Goal: Information Seeking & Learning: Check status

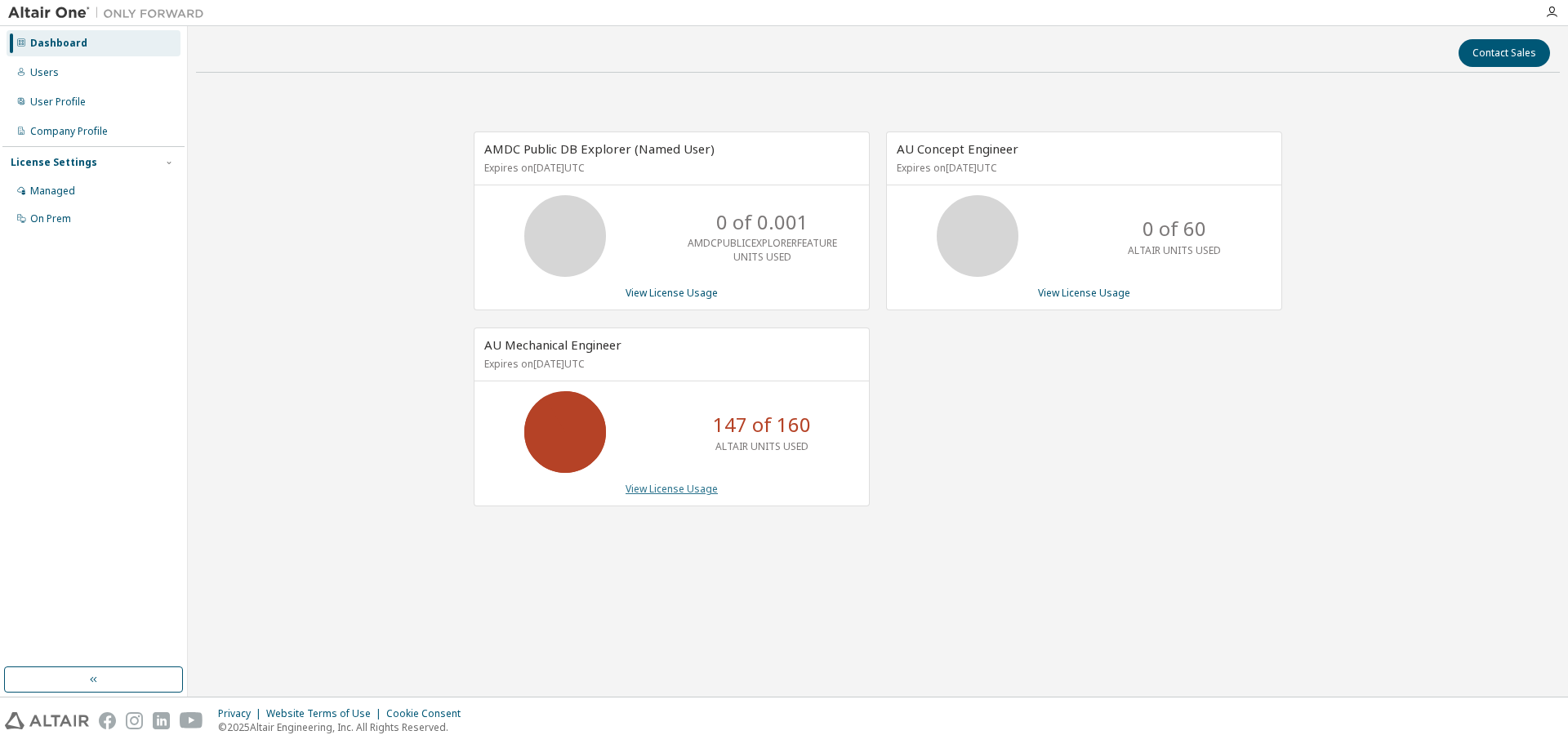
click at [685, 489] on link "View License Usage" at bounding box center [672, 489] width 92 height 14
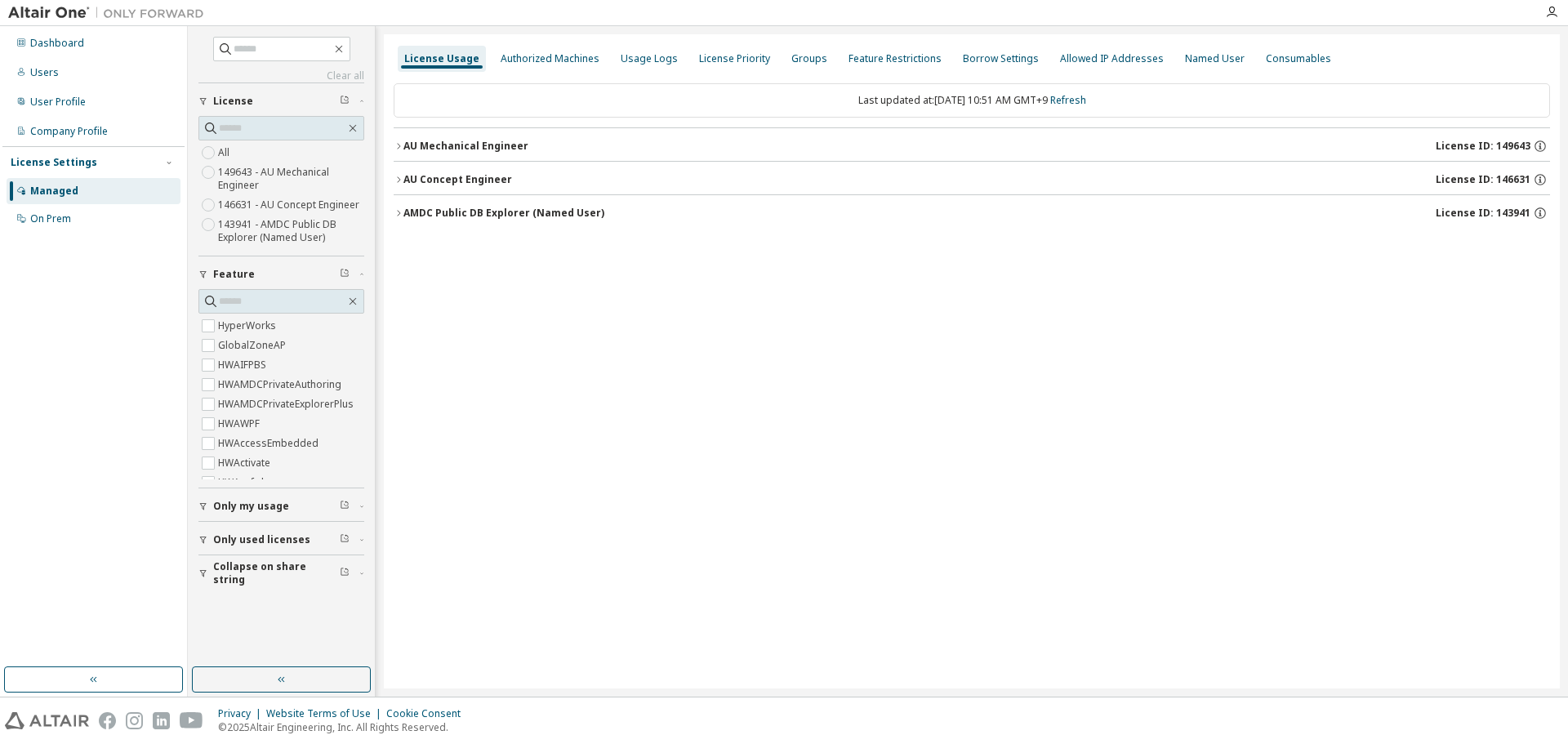
click at [398, 145] on icon "button" at bounding box center [398, 145] width 10 height 10
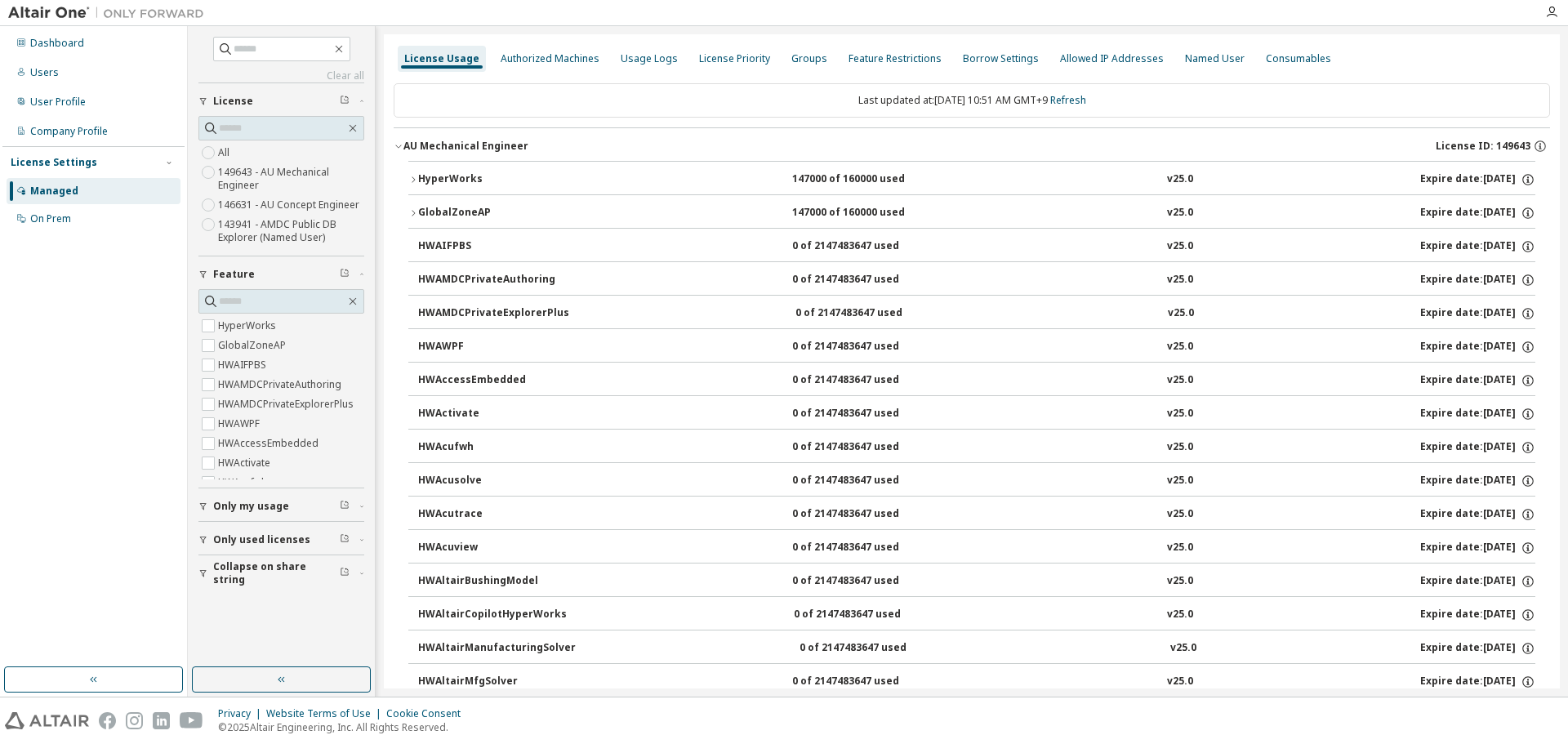
click at [412, 174] on button "HyperWorks 147000 of 160000 used v25.0 Expire date: [DATE]" at bounding box center [972, 179] width 1127 height 36
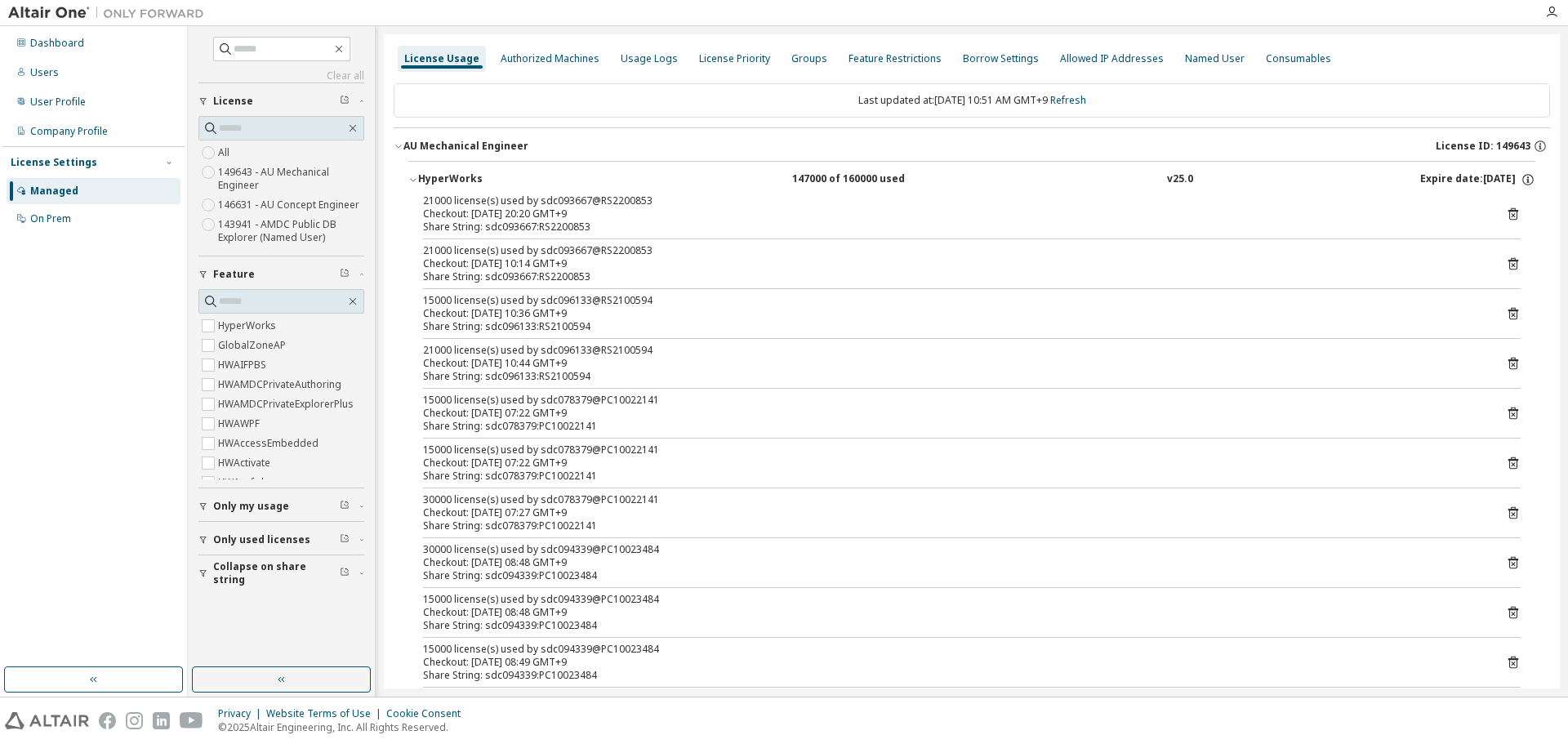
click at [206, 500] on button "Only my usage" at bounding box center [282, 505] width 166 height 36
click at [63, 44] on div "Dashboard" at bounding box center [58, 43] width 54 height 13
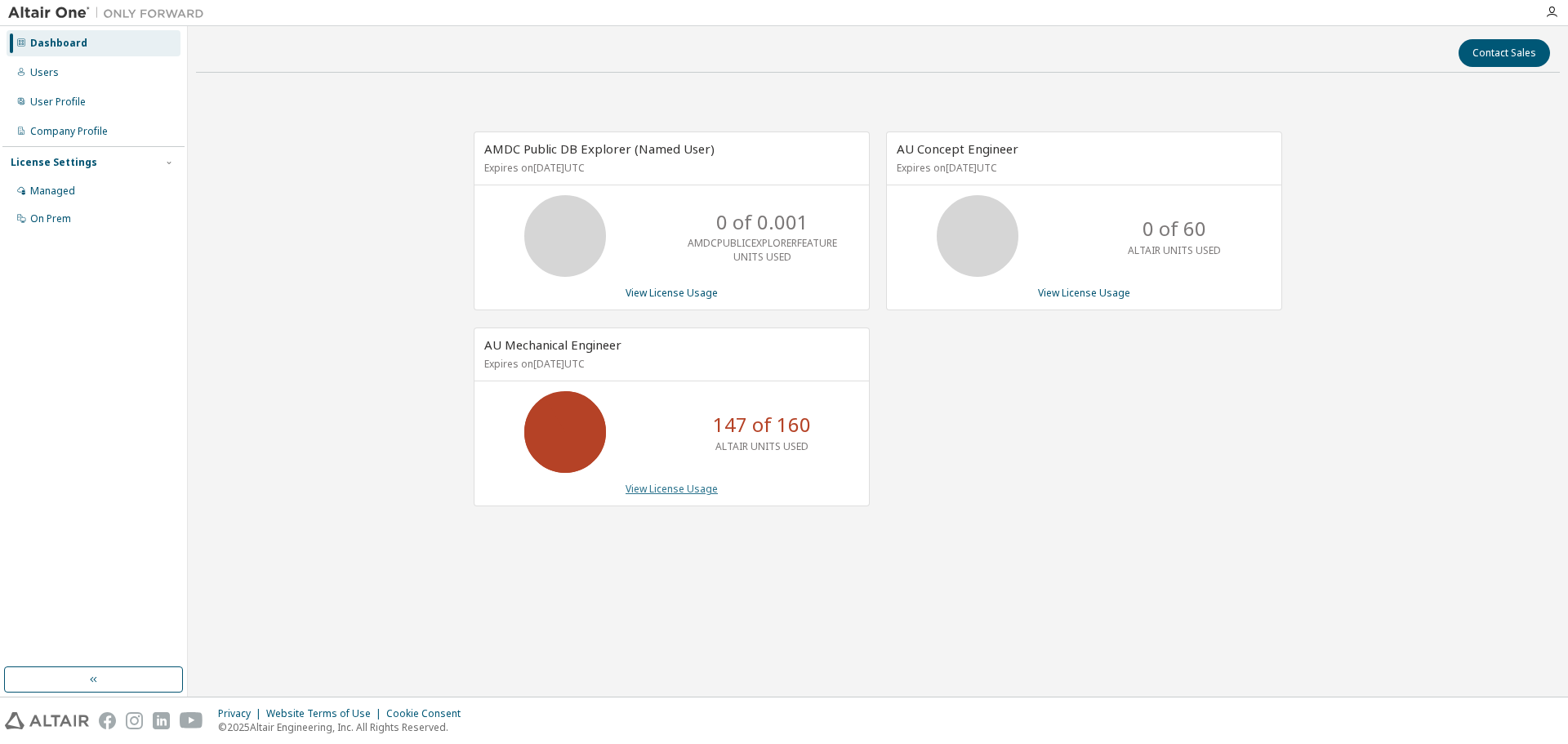
click at [665, 493] on link "View License Usage" at bounding box center [672, 489] width 92 height 14
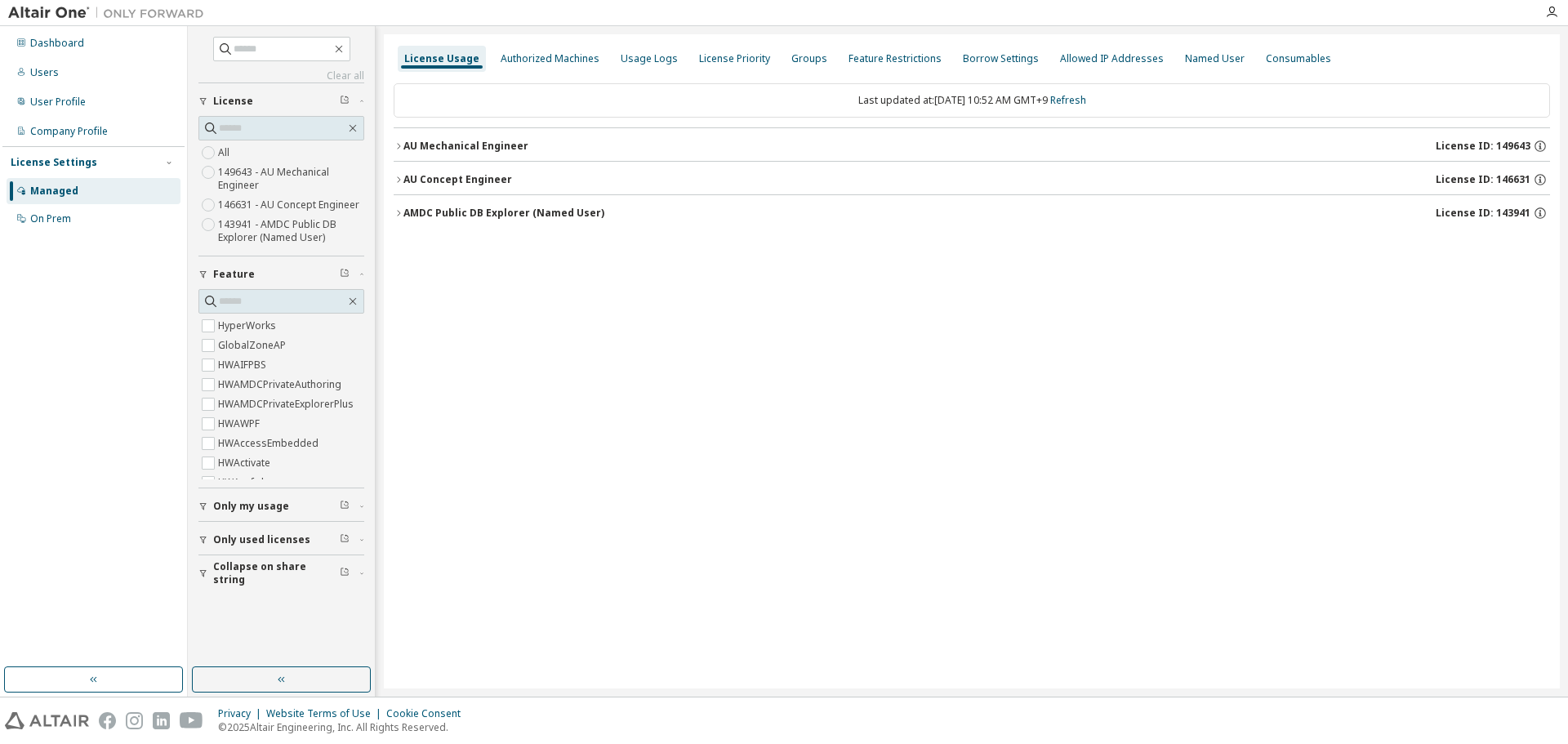
click at [397, 145] on icon "button" at bounding box center [398, 145] width 10 height 10
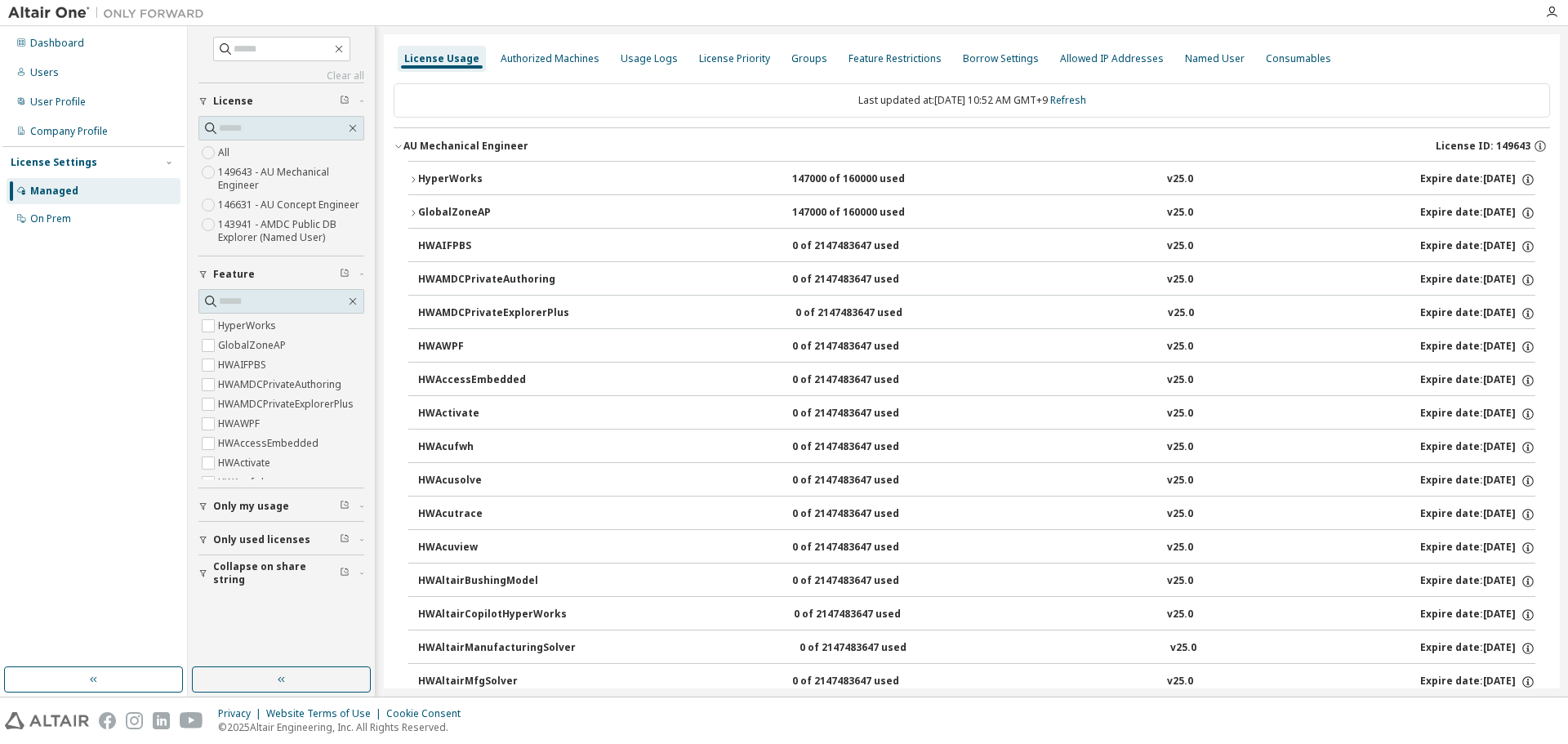
click at [417, 179] on icon "button" at bounding box center [413, 179] width 10 height 10
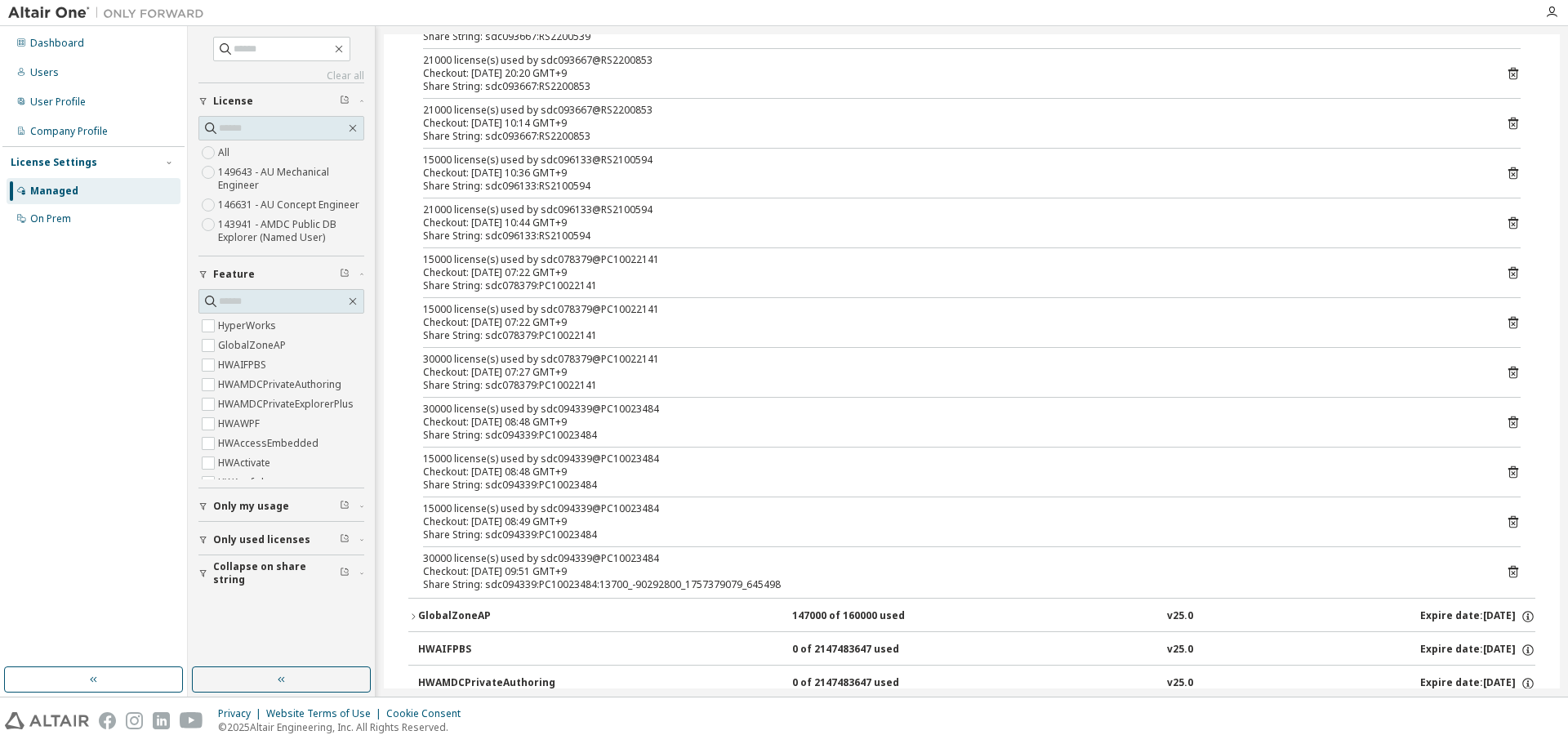
scroll to position [245, 0]
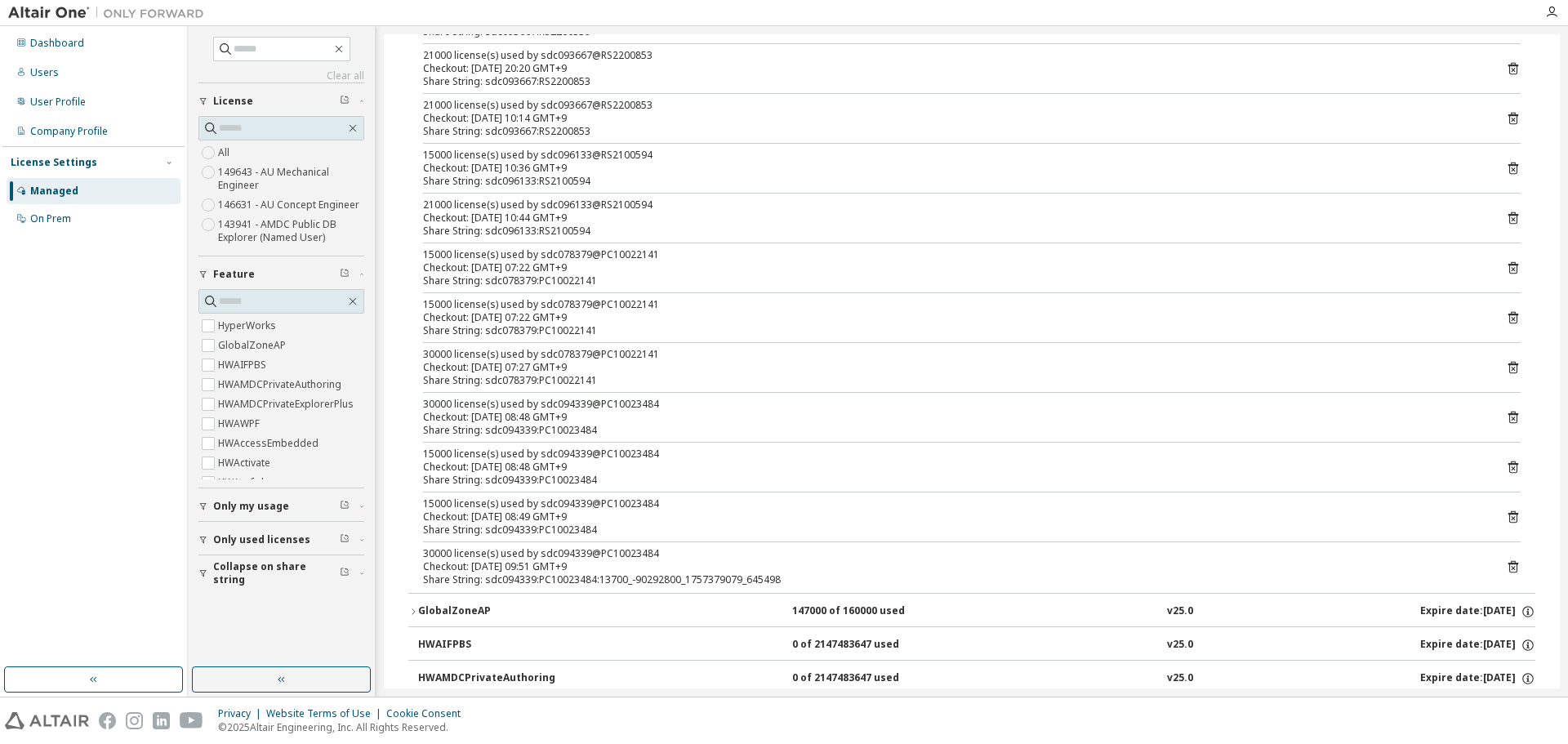
click at [201, 506] on icon "button" at bounding box center [203, 505] width 10 height 10
click at [226, 533] on label "Yes" at bounding box center [227, 531] width 19 height 19
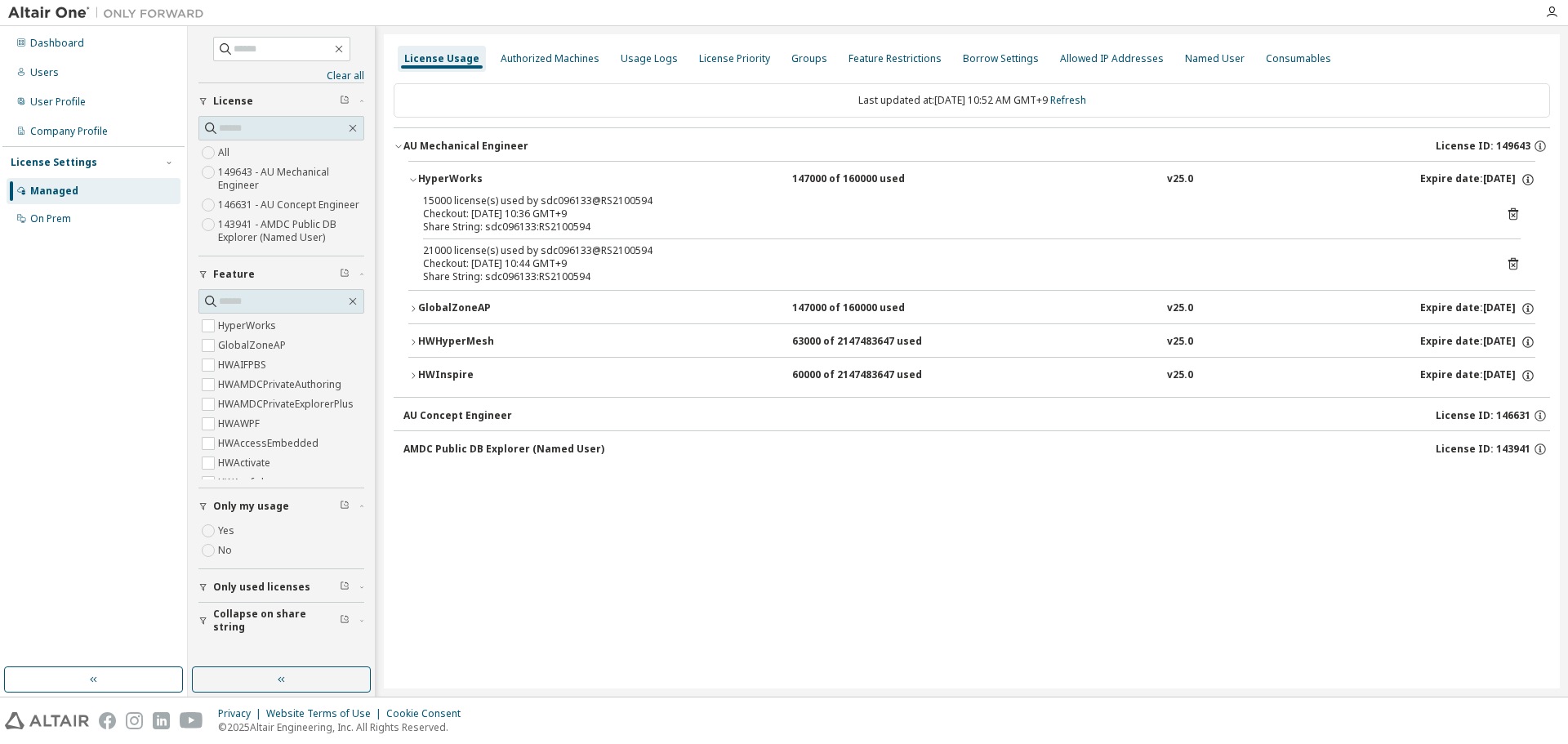
scroll to position [0, 0]
click at [111, 48] on div "Dashboard" at bounding box center [93, 44] width 174 height 26
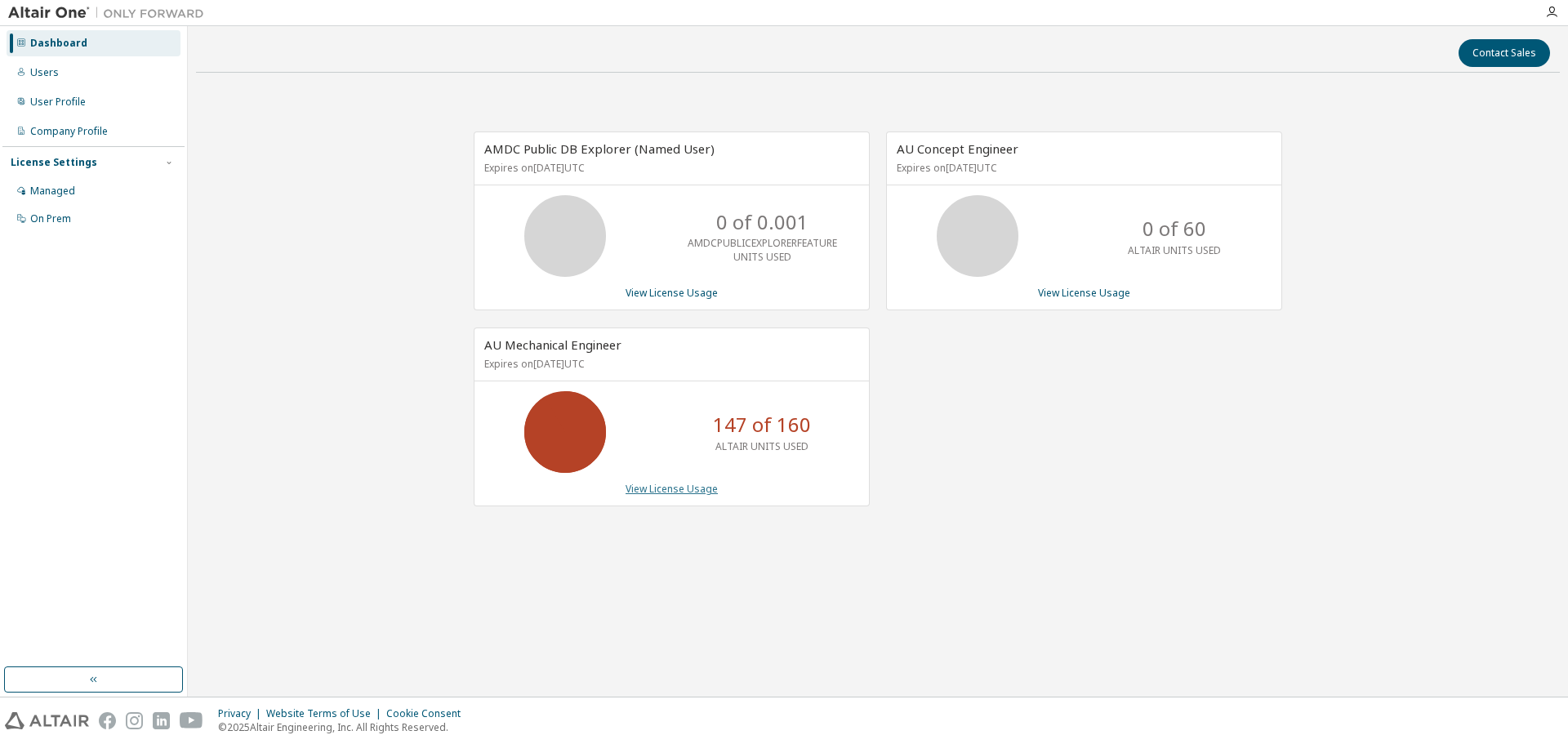
click at [695, 487] on link "View License Usage" at bounding box center [672, 489] width 92 height 14
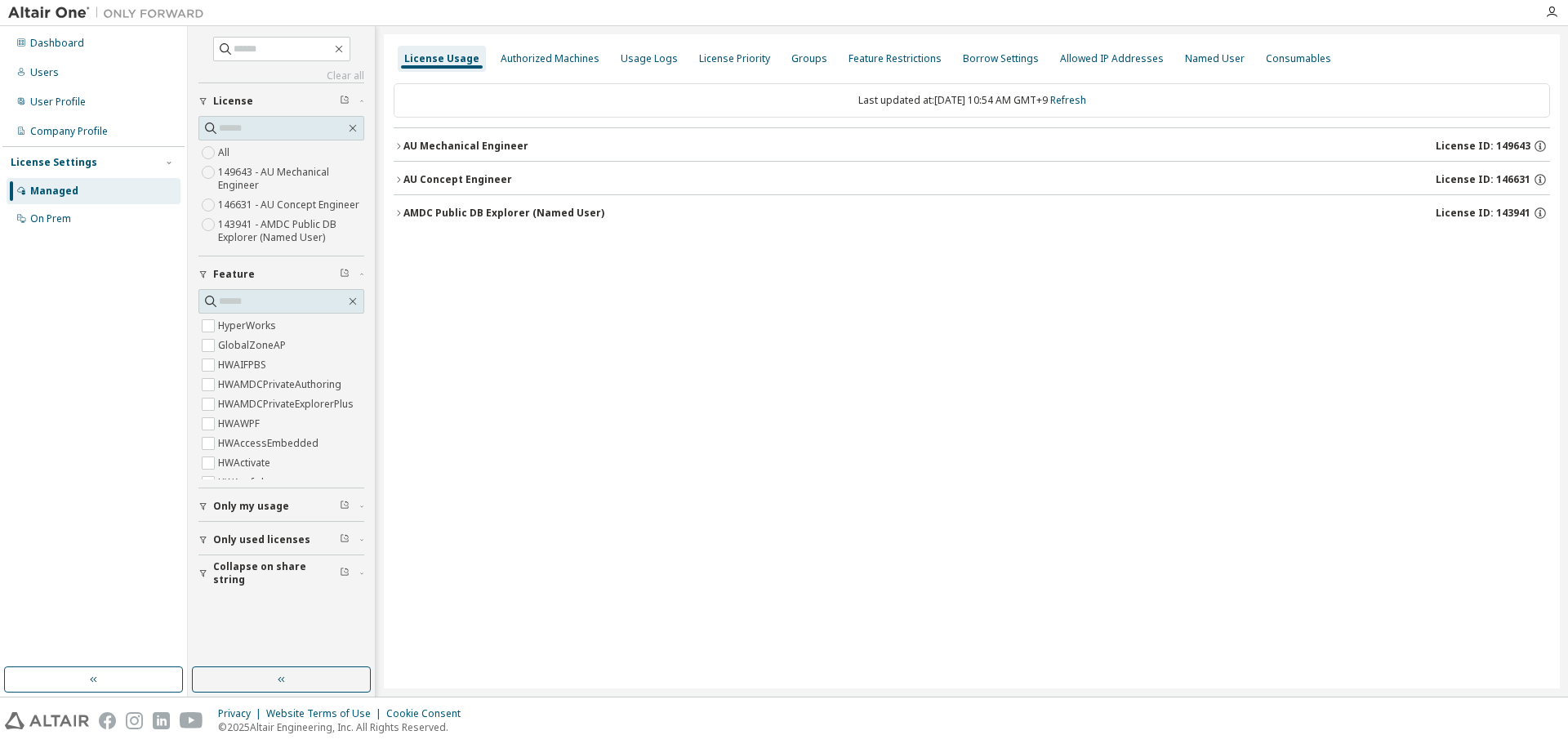
drag, startPoint x: 395, startPoint y: 145, endPoint x: 410, endPoint y: 161, distance: 21.9
click at [395, 145] on icon "button" at bounding box center [398, 145] width 10 height 10
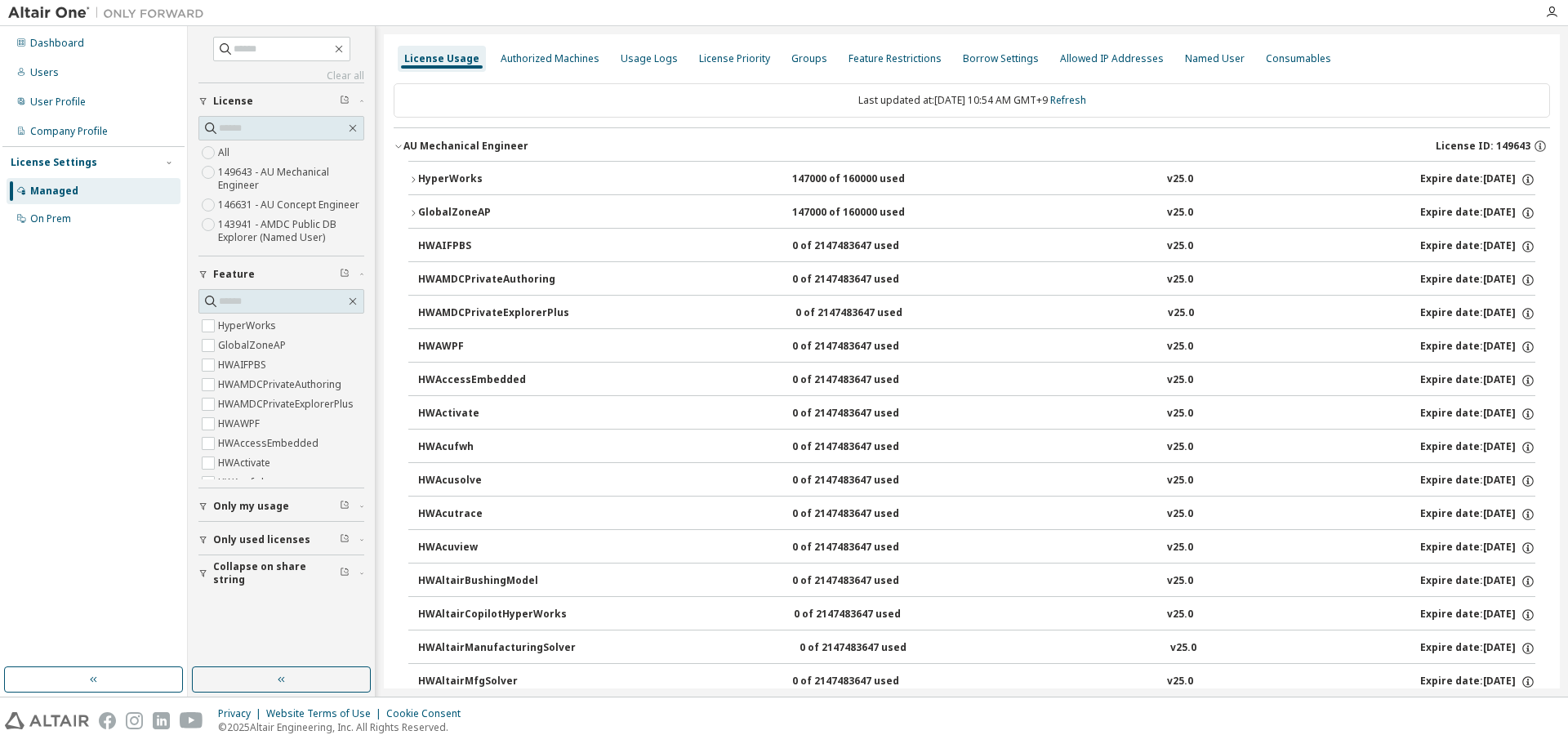
click at [417, 181] on icon "button" at bounding box center [413, 179] width 10 height 10
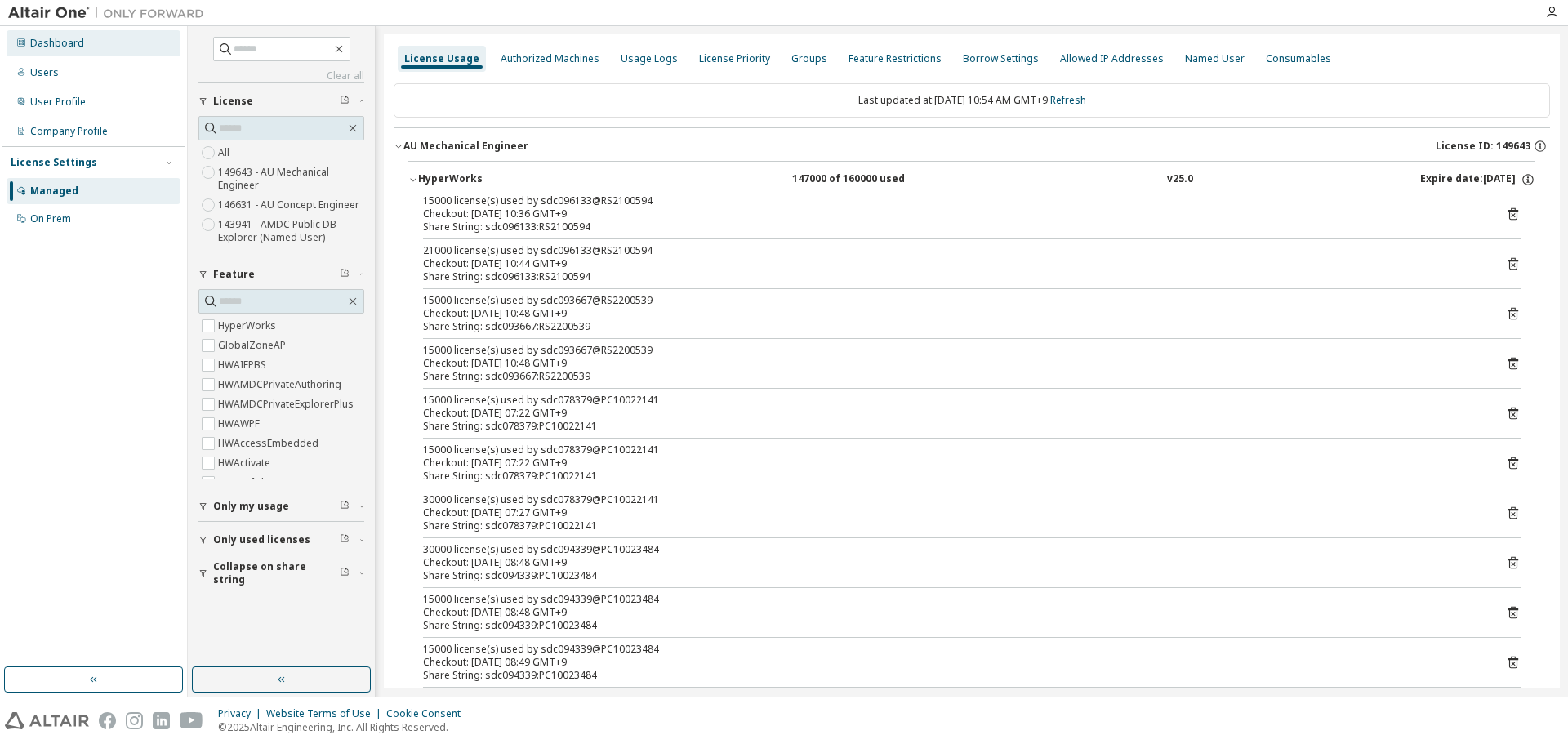
click at [91, 51] on div "Dashboard" at bounding box center [93, 44] width 174 height 26
